Goal: Task Accomplishment & Management: Use online tool/utility

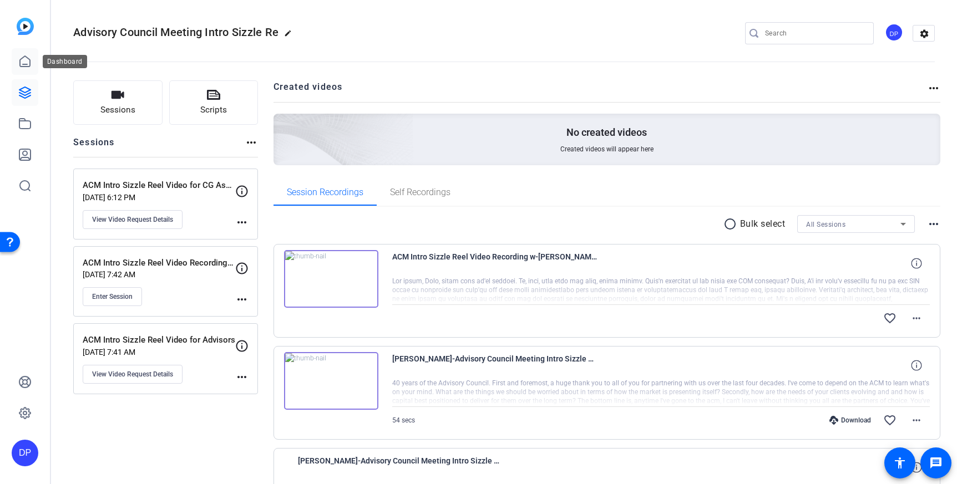
click at [30, 58] on icon at bounding box center [24, 61] width 13 height 13
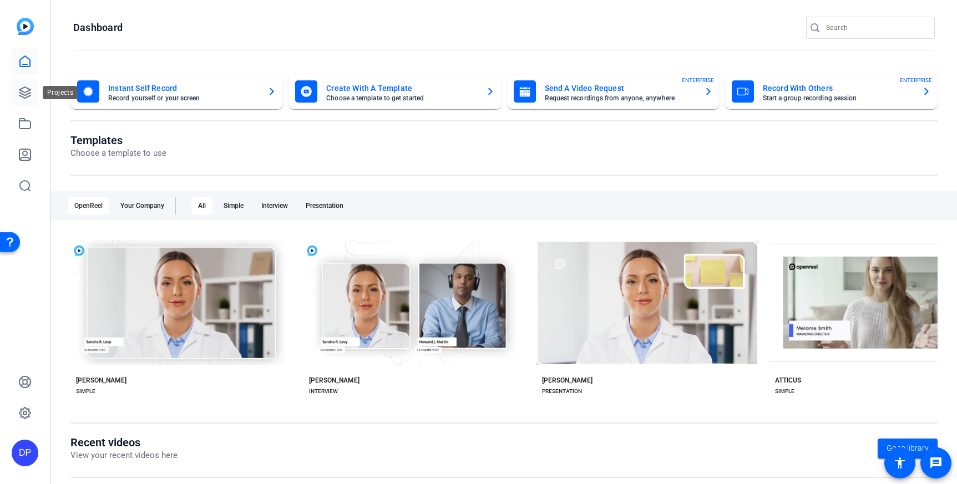
click at [22, 89] on icon at bounding box center [24, 92] width 13 height 13
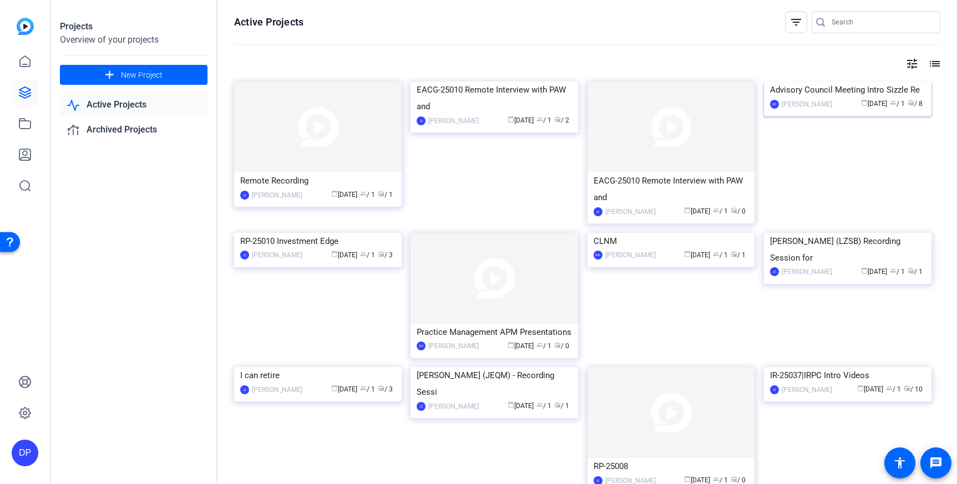
click at [843, 82] on img at bounding box center [848, 82] width 168 height 0
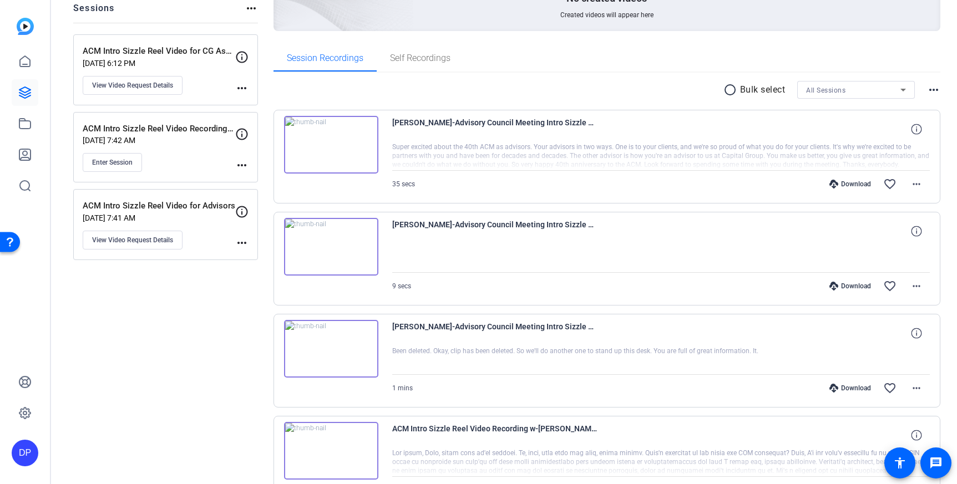
scroll to position [149, 0]
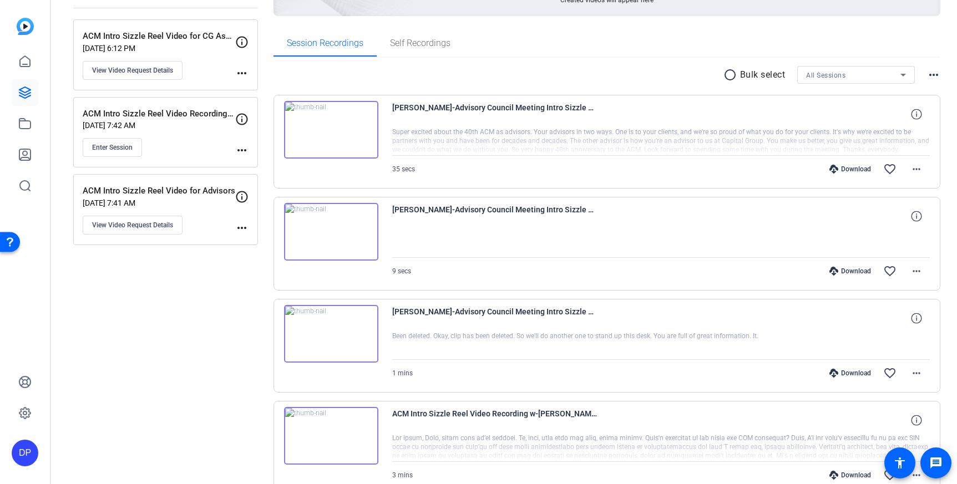
click at [341, 344] on img at bounding box center [331, 334] width 94 height 58
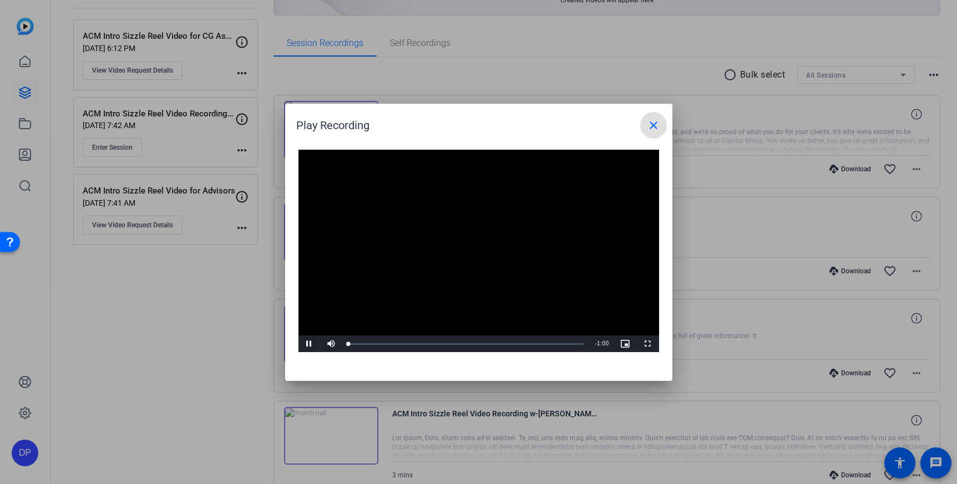
click at [476, 244] on video "Video Player" at bounding box center [478, 251] width 361 height 203
click at [652, 128] on mat-icon "close" at bounding box center [653, 125] width 13 height 13
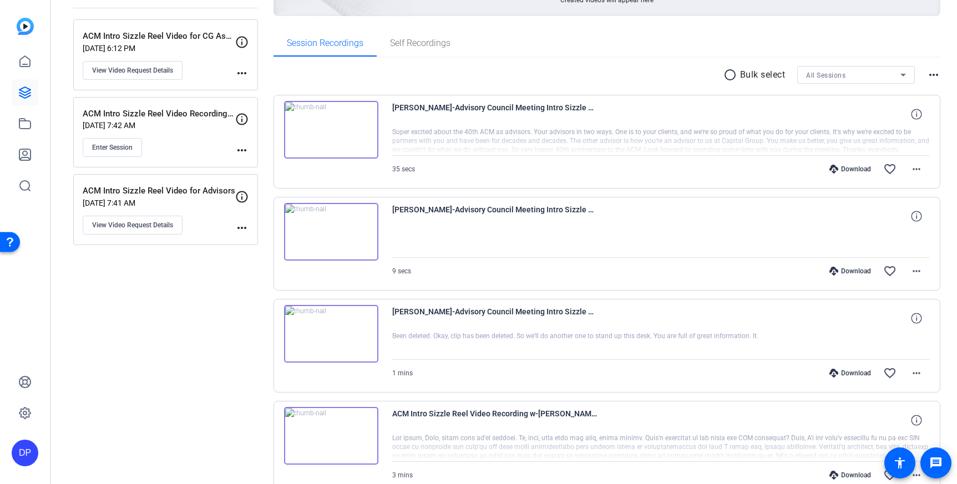
click at [332, 231] on img at bounding box center [331, 232] width 94 height 58
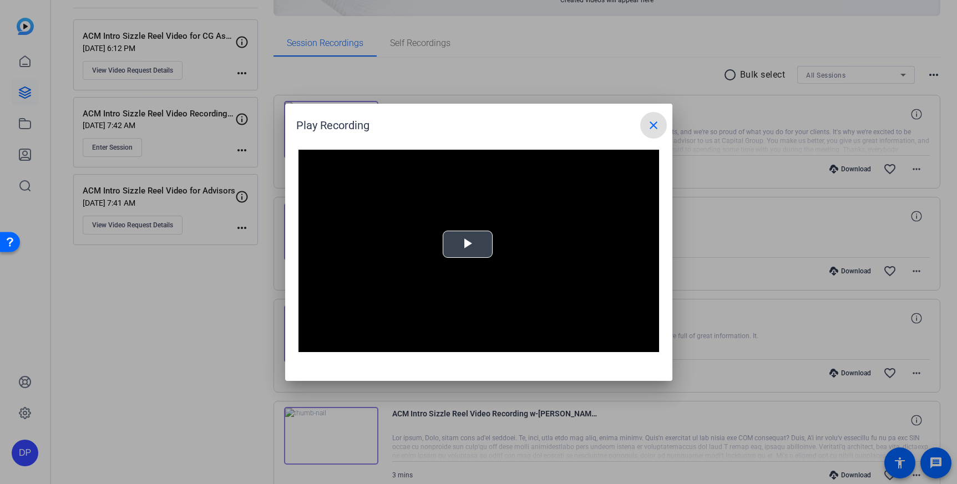
click at [468, 244] on span "Video Player" at bounding box center [468, 244] width 0 height 0
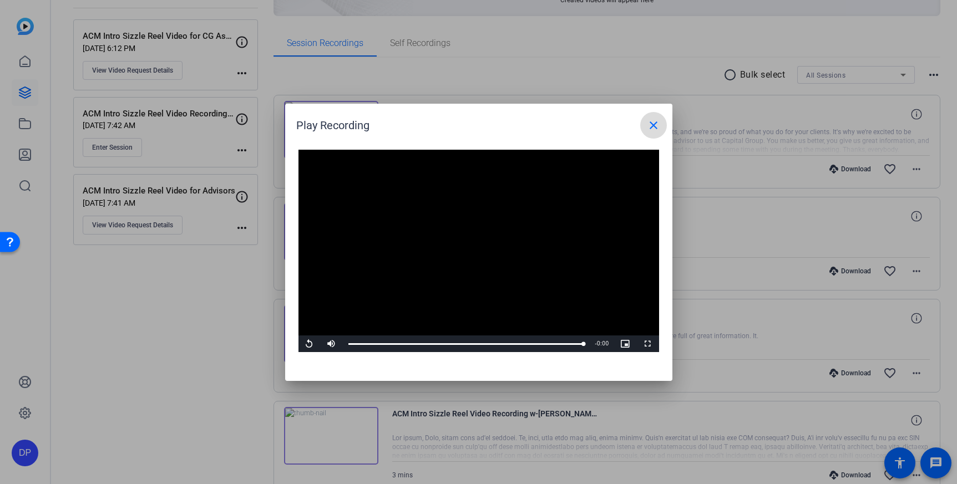
click at [652, 127] on mat-icon "close" at bounding box center [653, 125] width 13 height 13
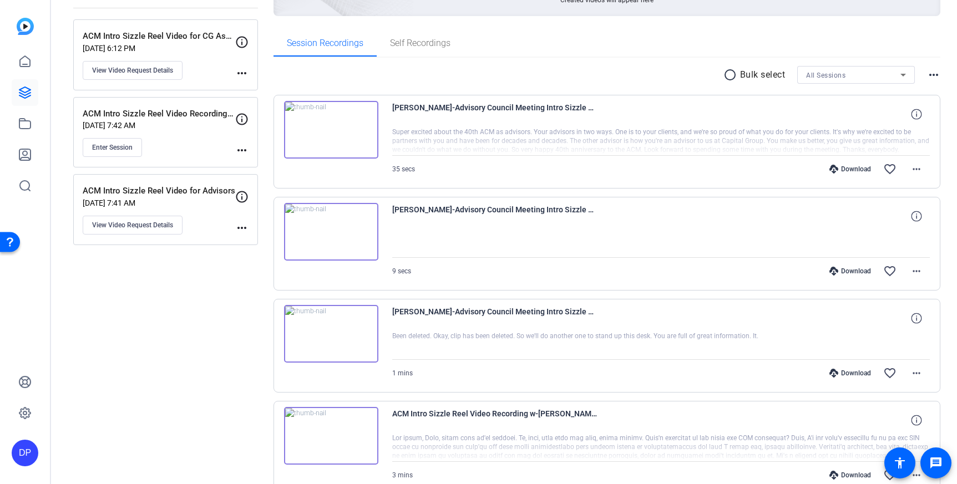
click at [350, 128] on img at bounding box center [331, 130] width 94 height 58
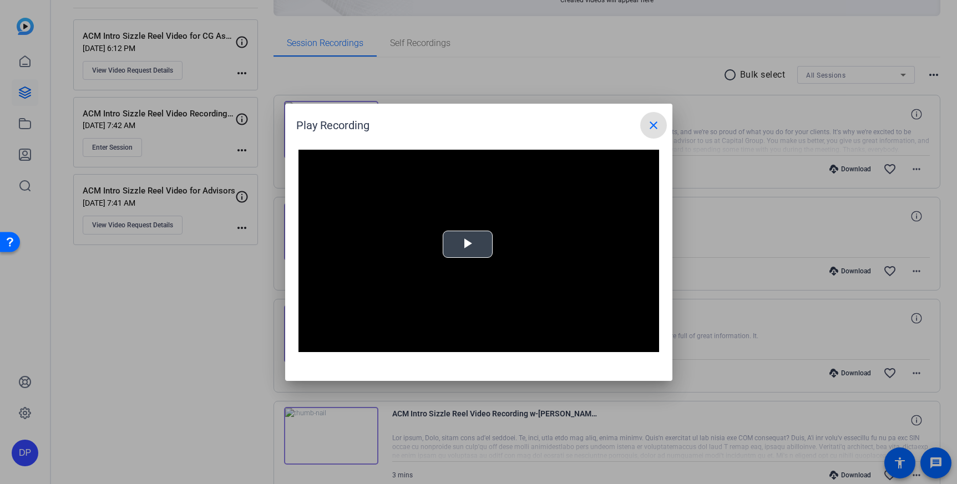
click at [469, 257] on video "Video Player" at bounding box center [478, 251] width 361 height 203
click at [654, 122] on mat-icon "close" at bounding box center [653, 125] width 13 height 13
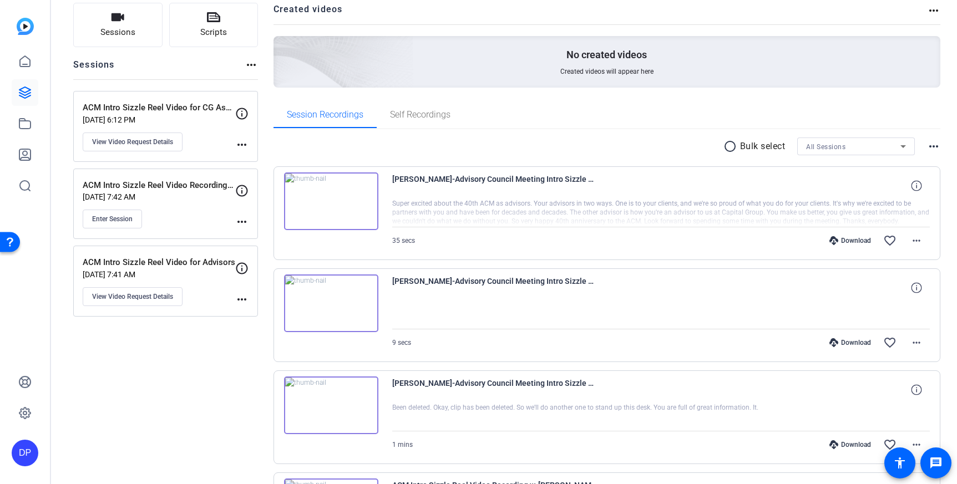
scroll to position [89, 0]
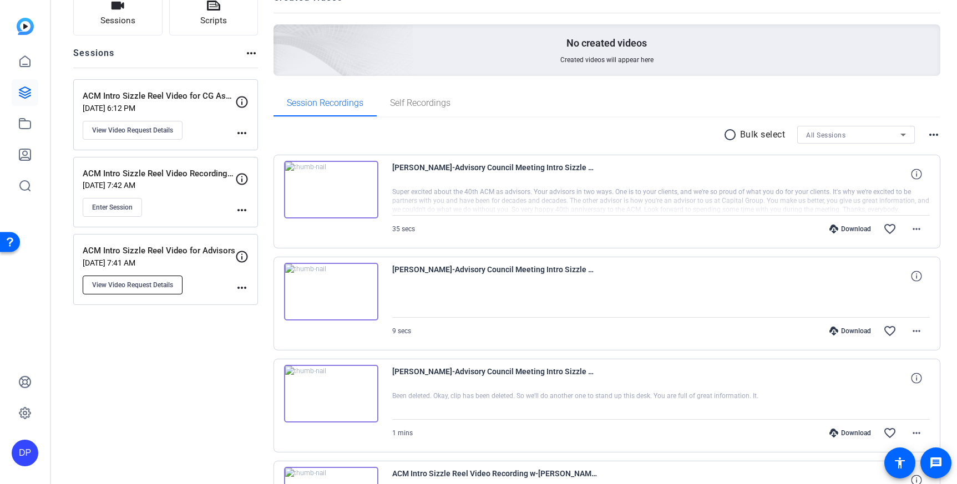
click at [151, 287] on span "View Video Request Details" at bounding box center [132, 285] width 81 height 9
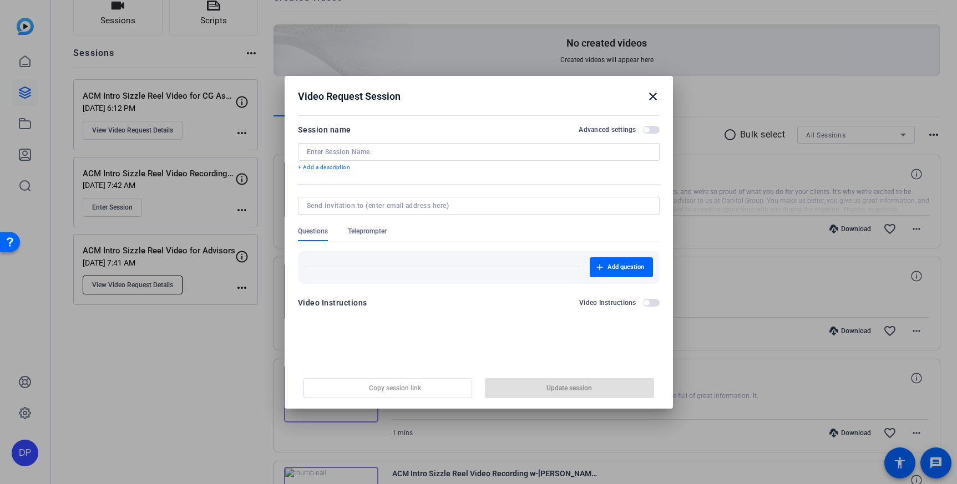
type input "ACM Intro Sizzle Reel Video for Advisors"
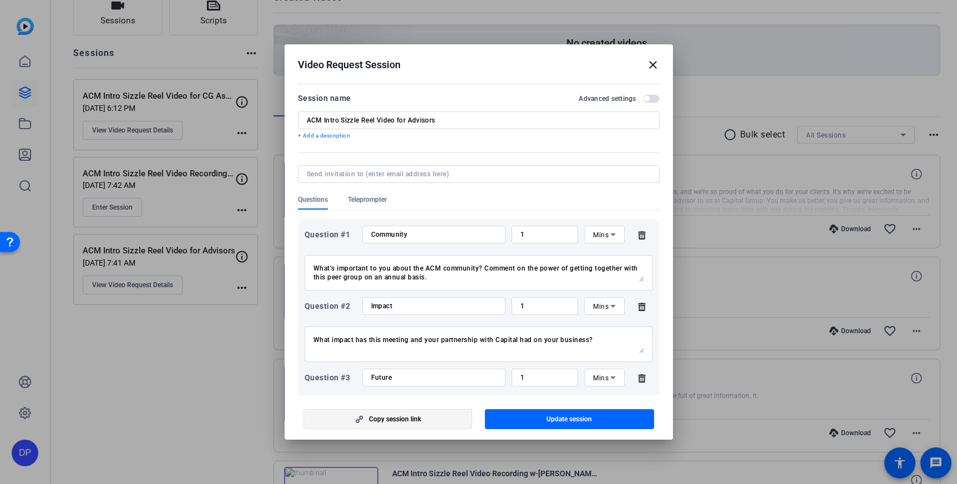
click at [408, 419] on span "Copy session link" at bounding box center [395, 419] width 52 height 9
click at [655, 72] on h2 "Video Request Session close" at bounding box center [479, 62] width 388 height 36
click at [654, 65] on mat-icon "close" at bounding box center [652, 64] width 13 height 13
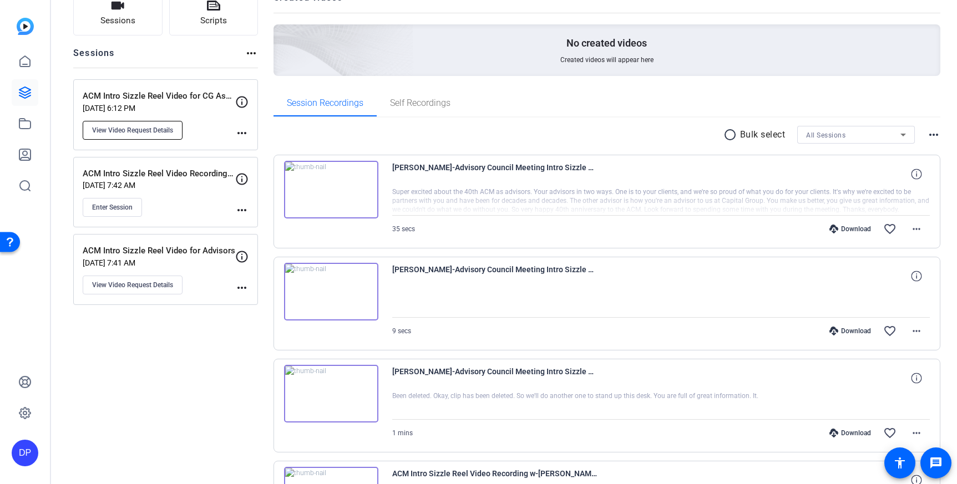
click at [165, 128] on span "View Video Request Details" at bounding box center [132, 130] width 81 height 9
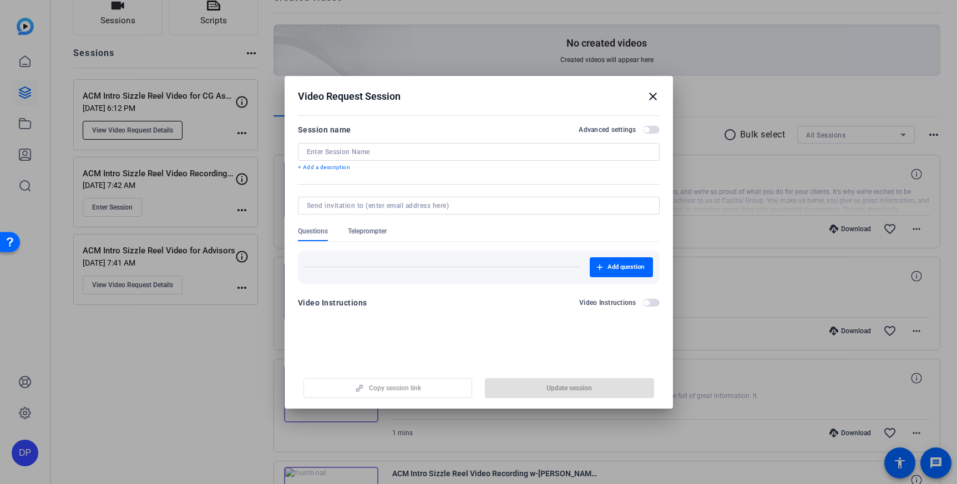
type input "ACM Intro Sizzle Reel Video for CG Associates"
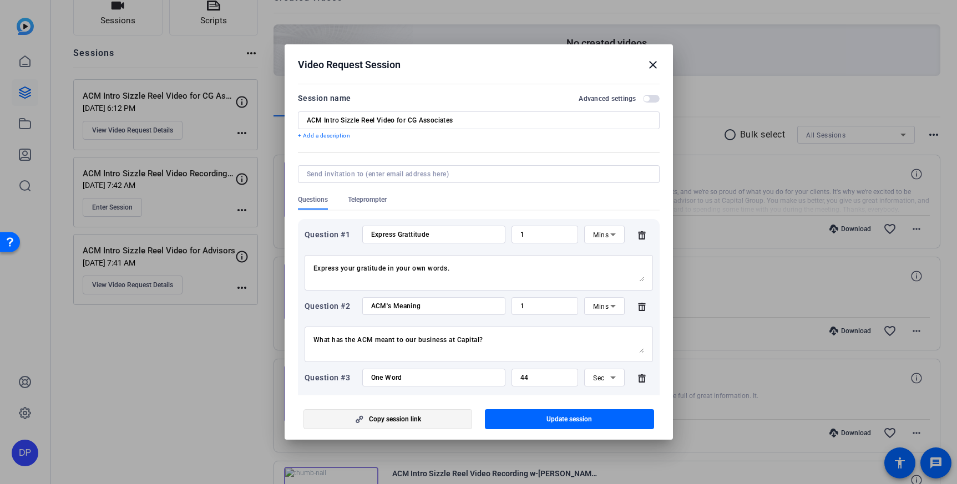
click at [417, 421] on span "Copy session link" at bounding box center [395, 419] width 52 height 9
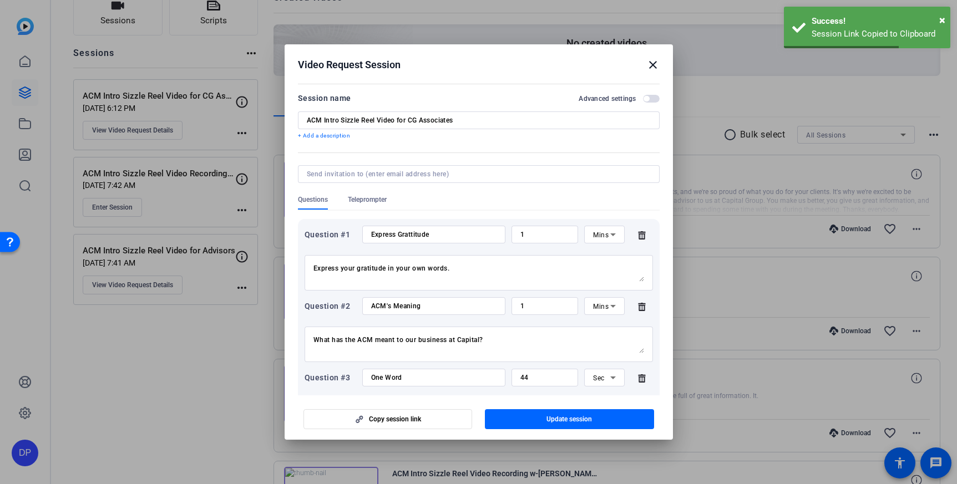
click at [650, 63] on mat-icon "close" at bounding box center [652, 64] width 13 height 13
